Goal: Find contact information

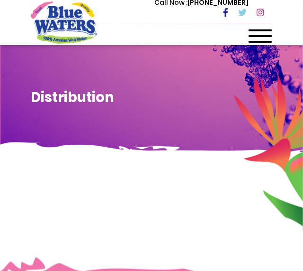
click at [265, 32] on div at bounding box center [261, 38] width 24 height 19
click at [259, 36] on span at bounding box center [261, 36] width 24 height 2
click at [260, 35] on span at bounding box center [261, 36] width 24 height 2
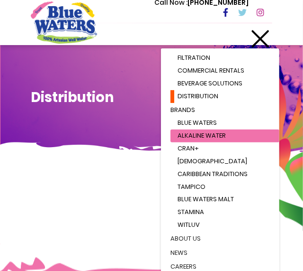
scroll to position [57, 0]
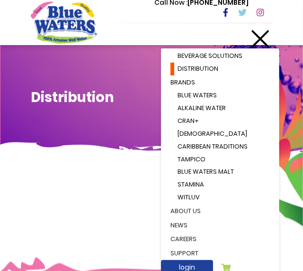
click at [200, 211] on link "about us" at bounding box center [220, 211] width 119 height 14
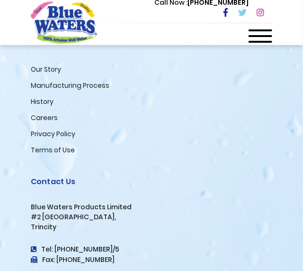
scroll to position [3320, 0]
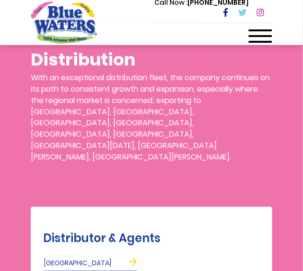
scroll to position [379, 0]
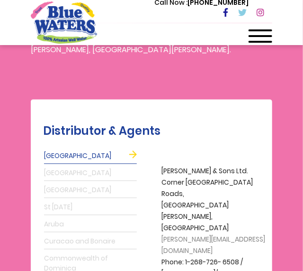
click at [75, 183] on link "[GEOGRAPHIC_DATA]" at bounding box center [90, 190] width 93 height 15
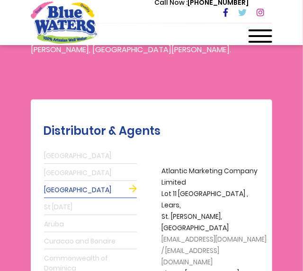
click at [73, 200] on link "St [DATE]" at bounding box center [90, 207] width 93 height 15
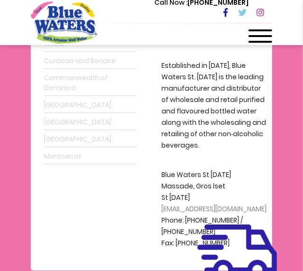
scroll to position [569, 0]
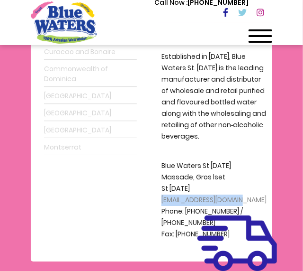
drag, startPoint x: 248, startPoint y: 165, endPoint x: 162, endPoint y: 167, distance: 85.9
click at [162, 167] on p "[GEOGRAPHIC_DATA][DATE][DATE] [EMAIL_ADDRESS][DOMAIN_NAME] Phone: [PHONE_NUMBER…" at bounding box center [215, 200] width 106 height 80
copy span "[EMAIL_ADDRESS][DOMAIN_NAME]"
